Goal: Transaction & Acquisition: Purchase product/service

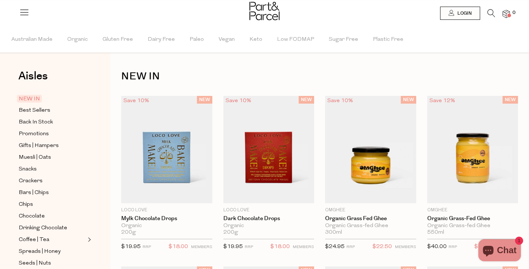
click at [488, 16] on icon at bounding box center [491, 13] width 8 height 8
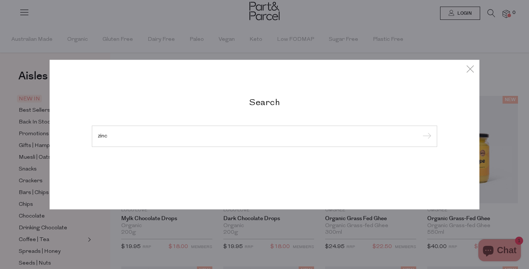
type input "zinc"
click at [420, 131] on input "submit" at bounding box center [425, 136] width 11 height 11
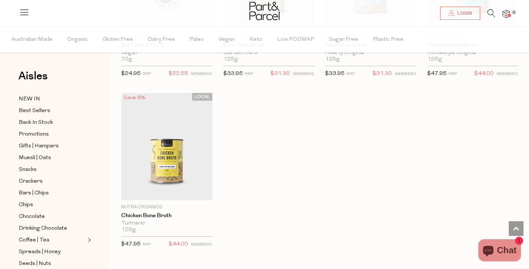
scroll to position [1181, 0]
